Goal: Navigation & Orientation: Find specific page/section

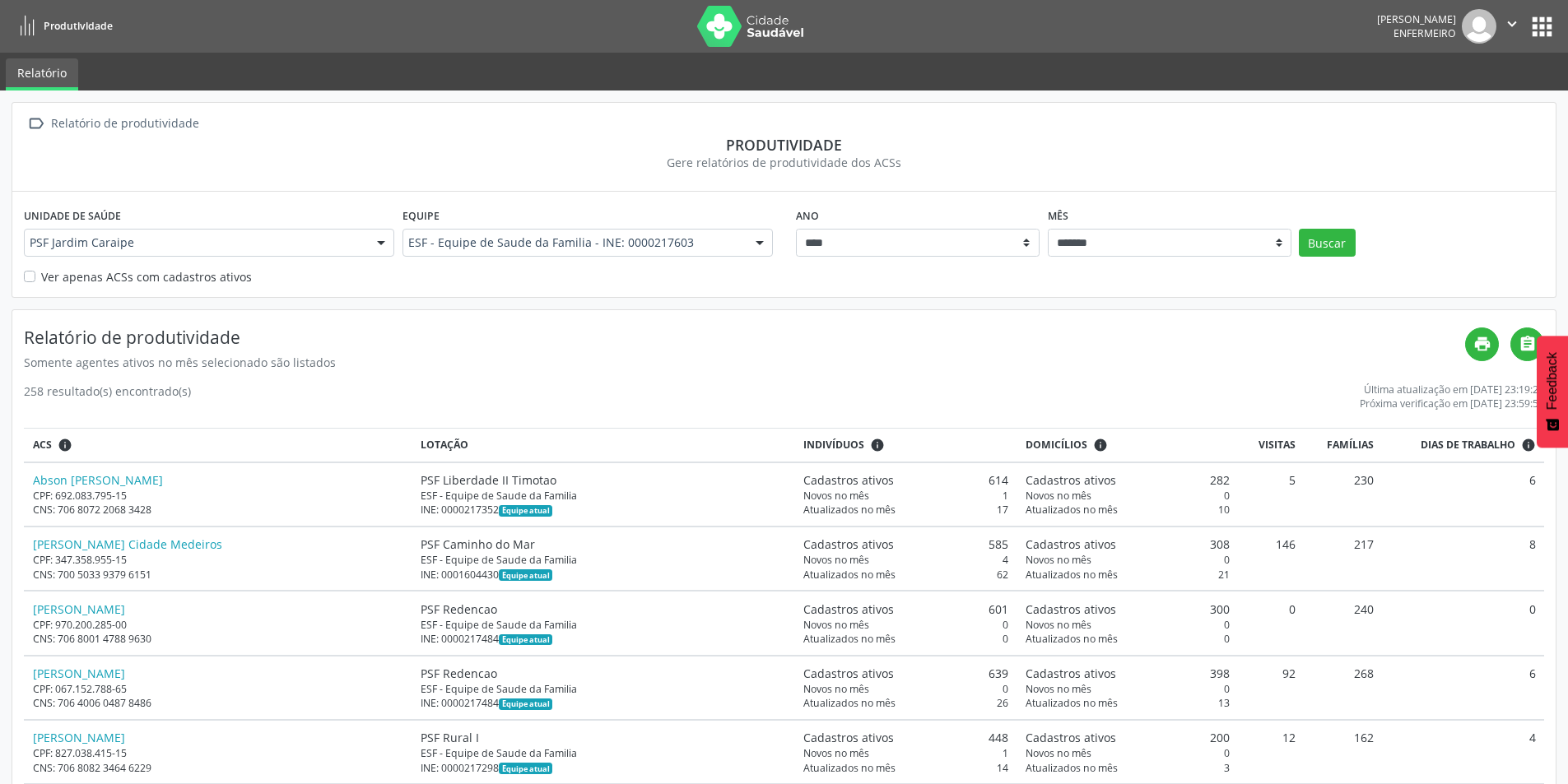
click at [1541, 22] on button "apps" at bounding box center [1542, 27] width 29 height 29
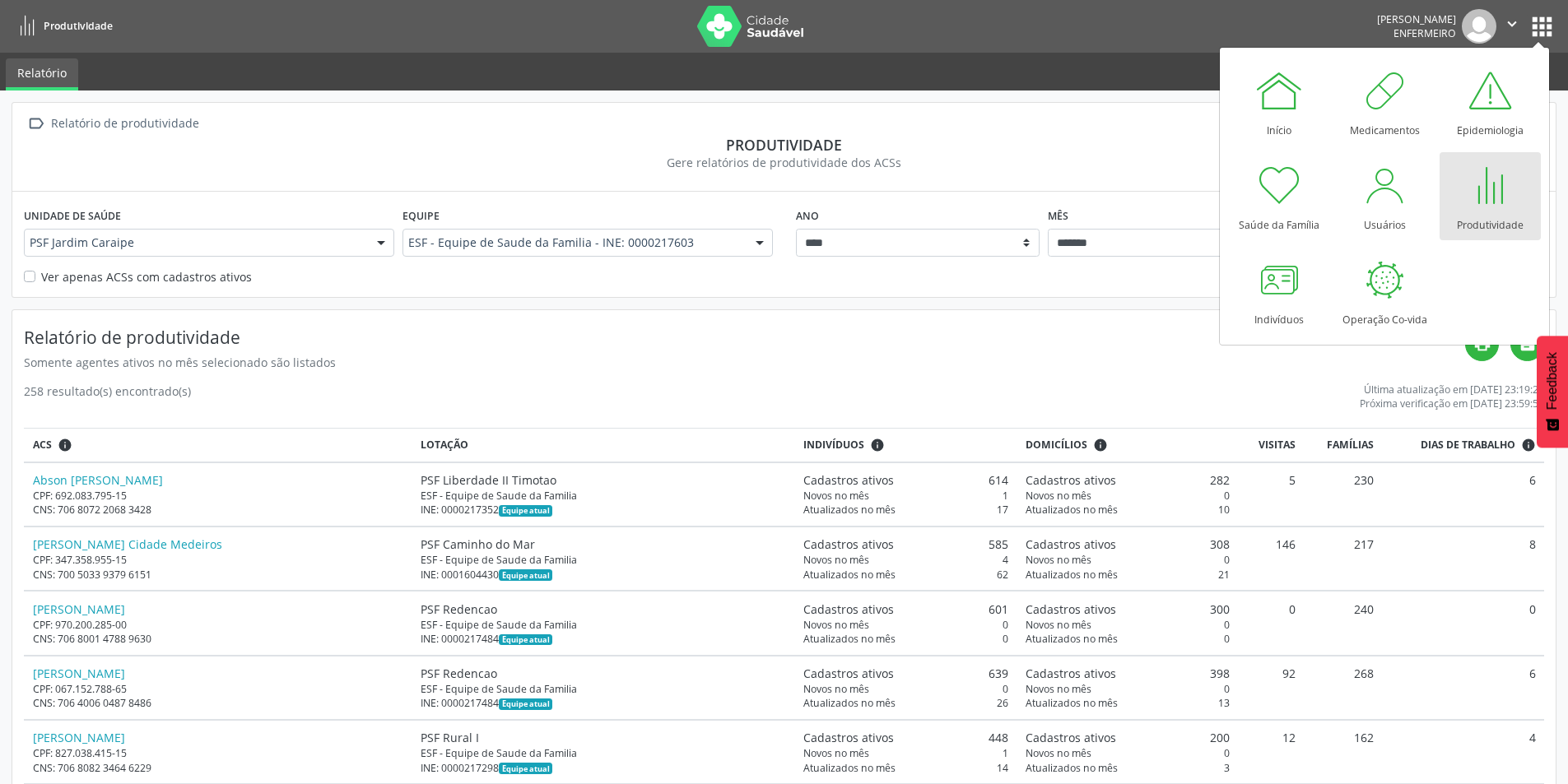
drag, startPoint x: 548, startPoint y: 149, endPoint x: 535, endPoint y: 135, distance: 19.1
click at [547, 147] on div "Produtividade" at bounding box center [784, 144] width 1520 height 18
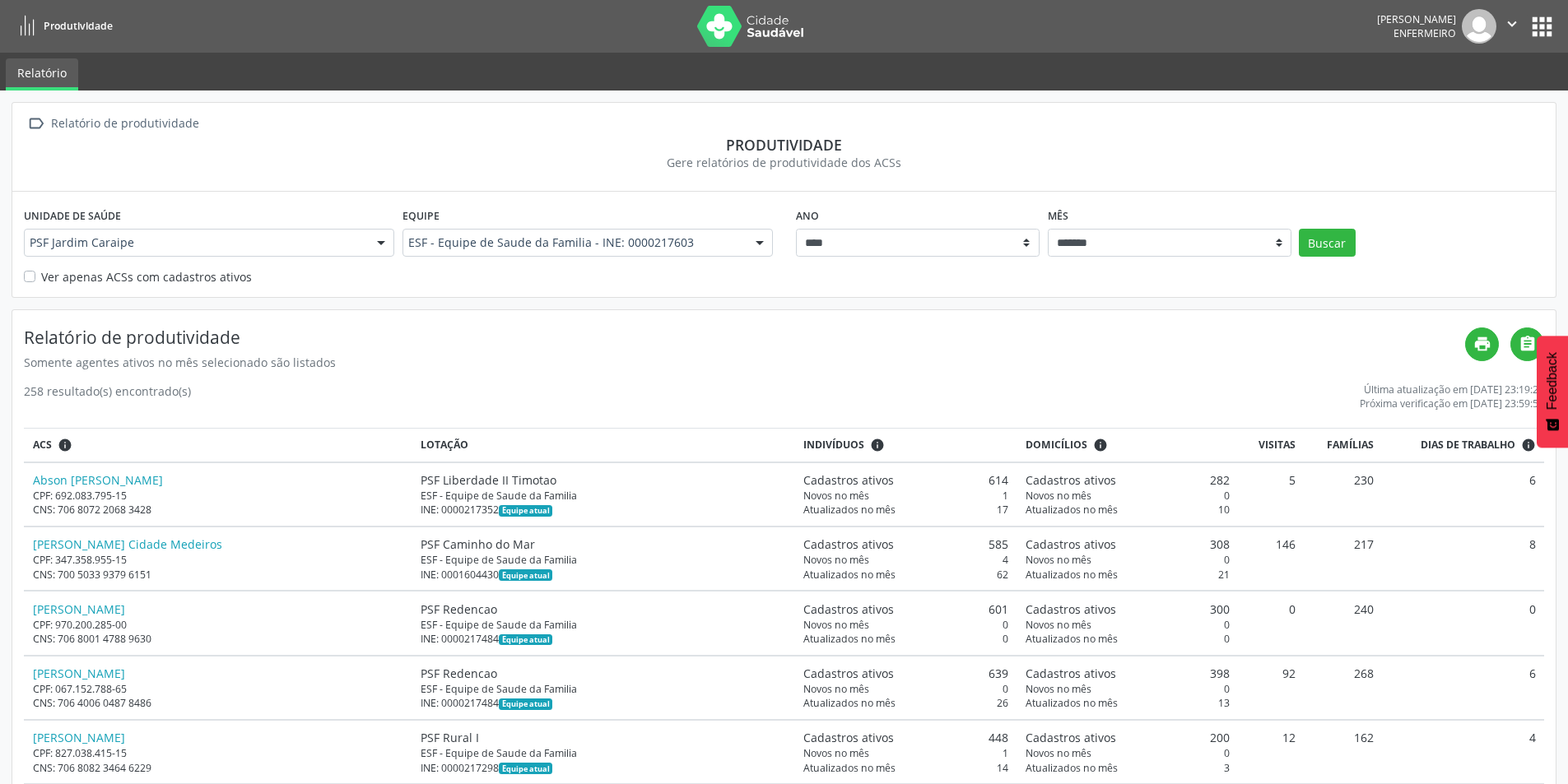
click at [456, 80] on ul "Relatório" at bounding box center [784, 71] width 1568 height 38
click at [26, 22] on icon at bounding box center [27, 26] width 20 height 20
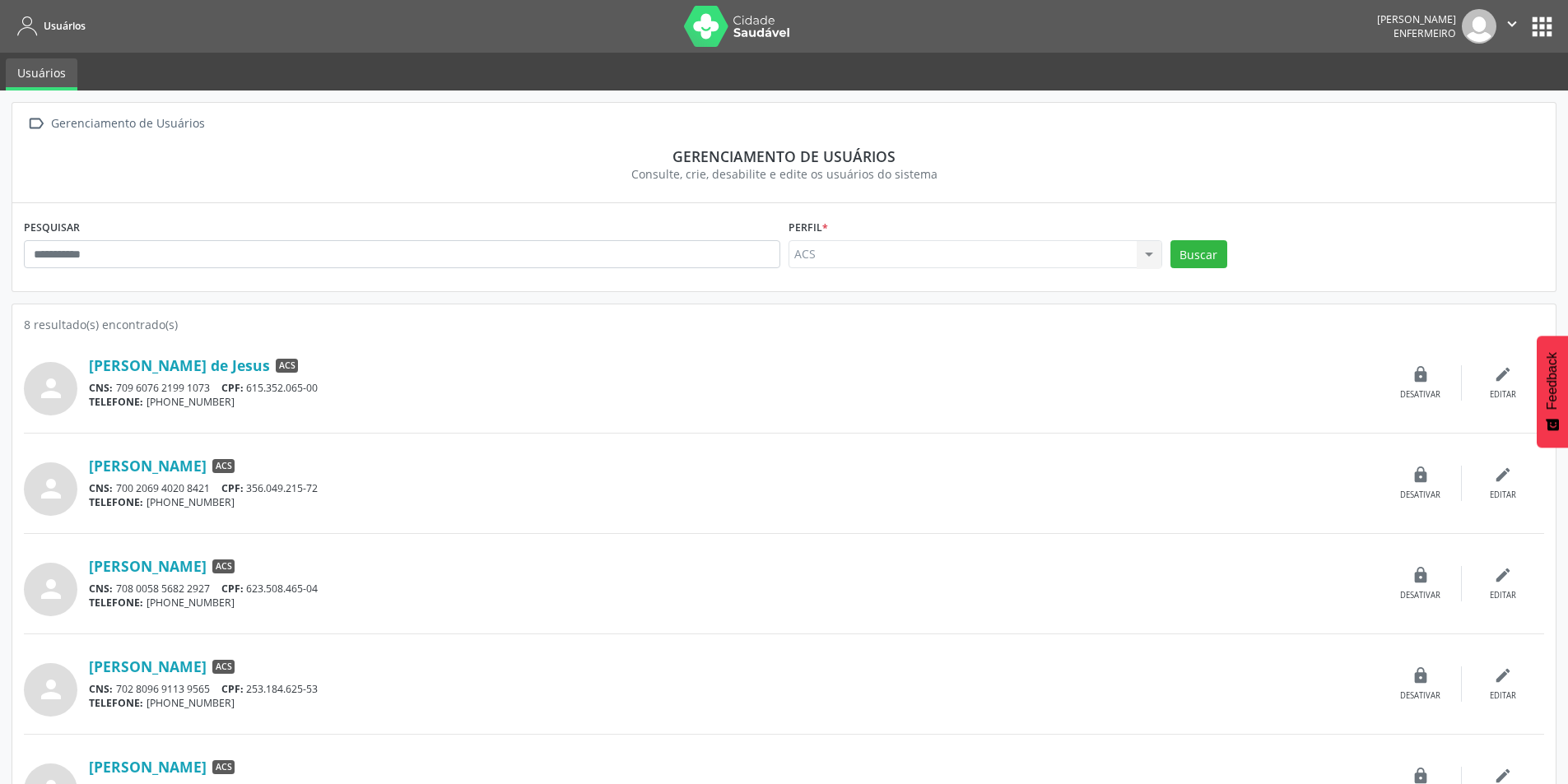
drag, startPoint x: 1529, startPoint y: 106, endPoint x: 1524, endPoint y: 70, distance: 36.3
click at [1529, 105] on div " Gerenciamento de Usuários Gerenciamento de usuários Consulte, crie, desabilit…" at bounding box center [784, 153] width 1543 height 101
click at [1512, 19] on icon "" at bounding box center [1511, 23] width 18 height 18
click at [1542, 25] on button "apps" at bounding box center [1542, 27] width 29 height 29
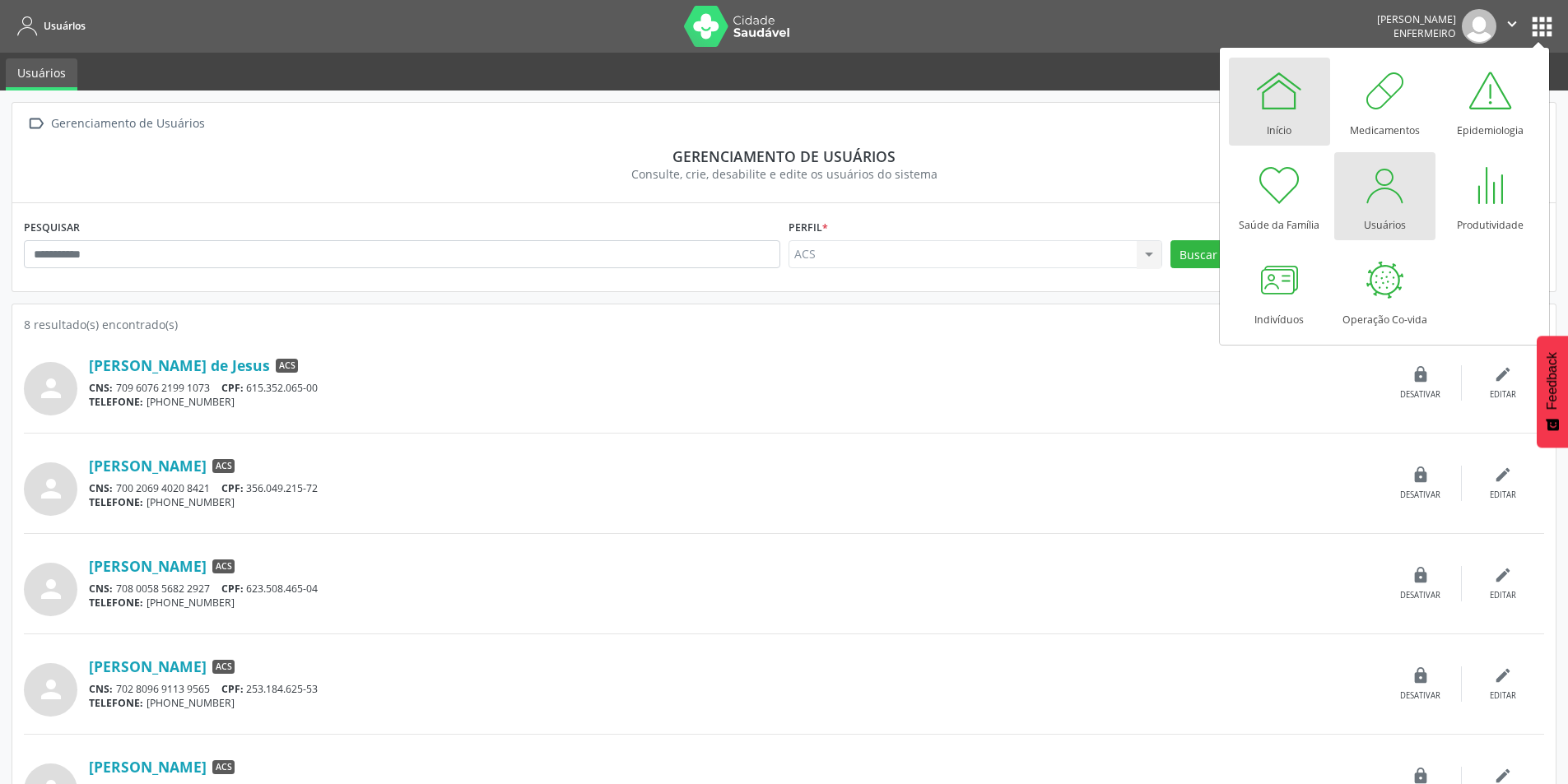
click at [1275, 120] on div "Início" at bounding box center [1279, 126] width 25 height 22
